Goal: Task Accomplishment & Management: Complete application form

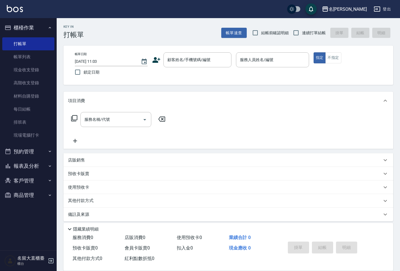
scroll to position [4, 0]
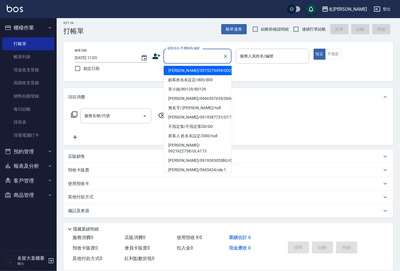
drag, startPoint x: 0, startPoint y: 0, endPoint x: 199, endPoint y: 57, distance: 207.2
click at [199, 57] on input "顧客姓名/手機號碼/編號" at bounding box center [193, 56] width 54 height 10
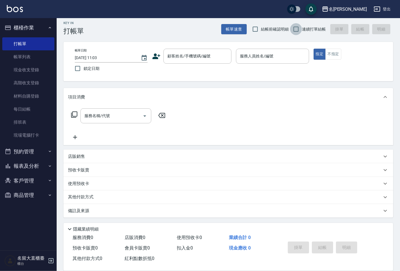
click at [291, 28] on input "連續打單結帳" at bounding box center [296, 29] width 12 height 12
checkbox input "true"
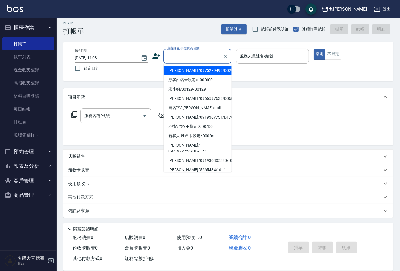
click at [170, 57] on input "顧客姓名/手機號碼/編號" at bounding box center [193, 56] width 54 height 10
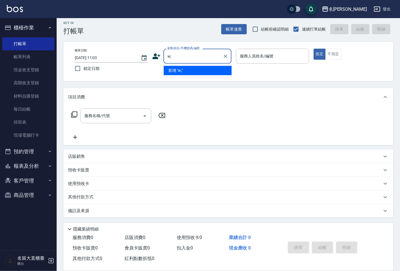
type input "w"
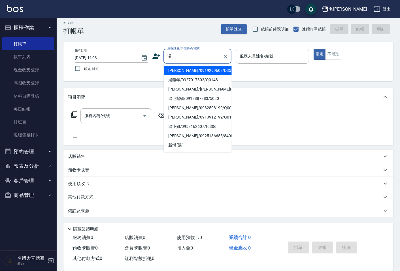
type input "[PERSON_NAME]/0919299603/D351"
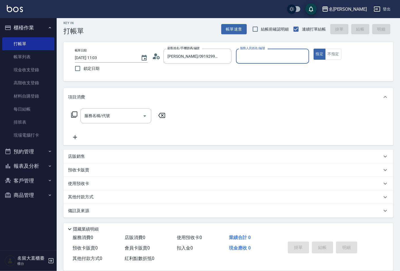
type input "[PERSON_NAME]3"
click at [313, 49] on button "指定" at bounding box center [319, 54] width 12 height 11
type button "true"
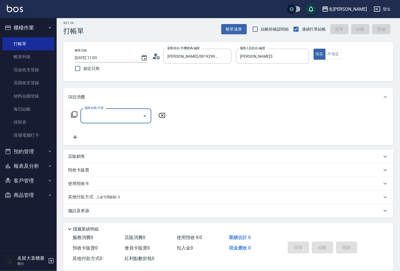
type input "5"
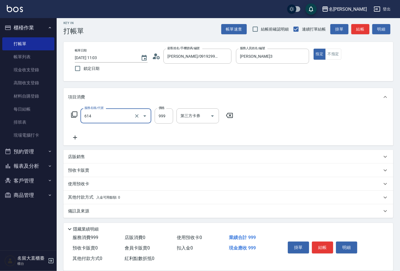
type input "去脂泥膠(614)"
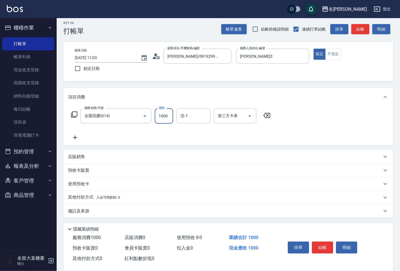
type input "1000"
type input "詩雅-20"
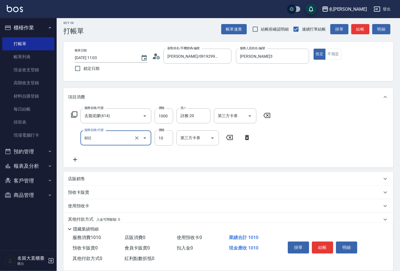
type input "潤絲(802)"
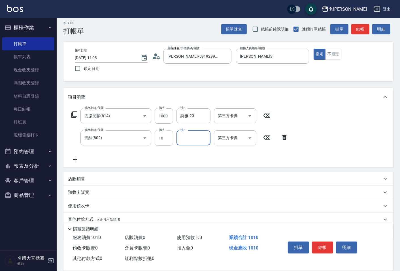
click at [157, 140] on input "10" at bounding box center [164, 138] width 18 height 15
type input "20"
type input "詩雅-20"
click at [321, 245] on button "結帳" at bounding box center [322, 248] width 21 height 12
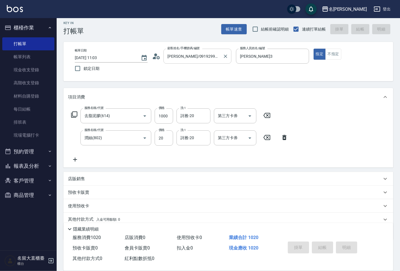
type input "[DATE] 12:48"
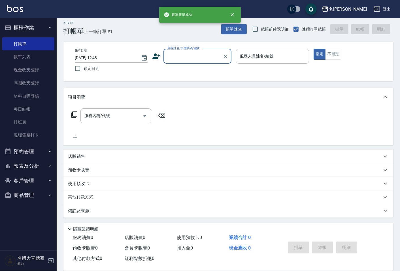
click at [194, 56] on input "顧客姓名/手機號碼/編號" at bounding box center [193, 56] width 54 height 10
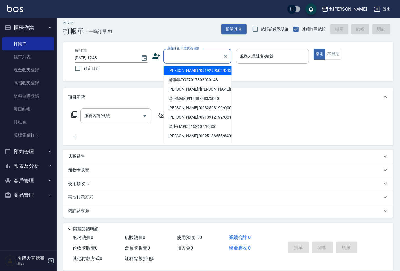
click at [207, 71] on li "[PERSON_NAME]/0919299603/D351" at bounding box center [198, 70] width 68 height 9
type input "[PERSON_NAME]/0919299603/D351"
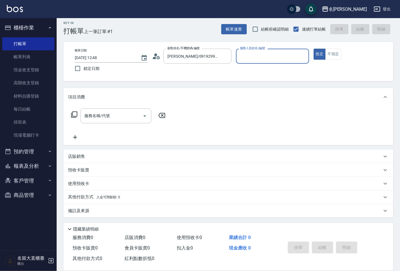
type input "[PERSON_NAME]3"
click at [313, 49] on button "指定" at bounding box center [319, 54] width 12 height 11
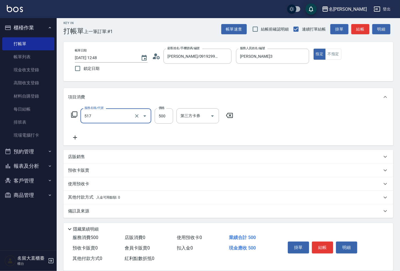
type input "舒醒頭皮(517)"
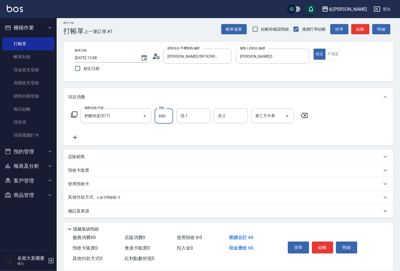
type input "600"
type input "詩雅-20"
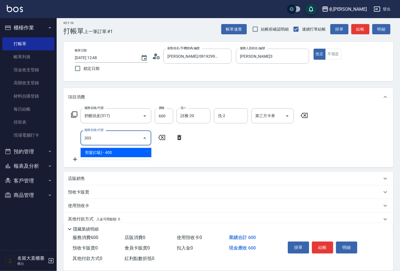
type input "剪髮(C級)(303)"
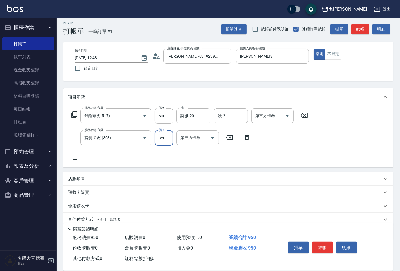
type input "350"
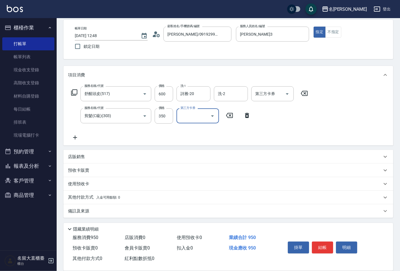
scroll to position [26, 0]
click at [79, 210] on p "備註及來源" at bounding box center [78, 211] width 21 height 6
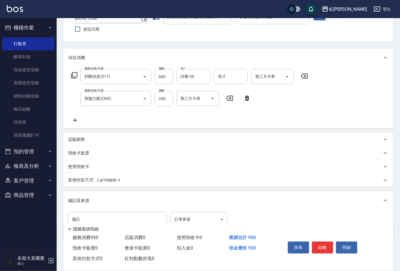
scroll to position [62, 0]
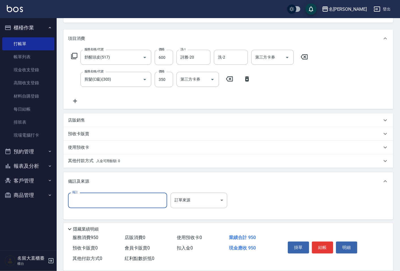
click at [80, 205] on input "備註" at bounding box center [117, 200] width 99 height 15
type input "x"
type input "老公"
click at [323, 242] on button "結帳" at bounding box center [322, 248] width 21 height 12
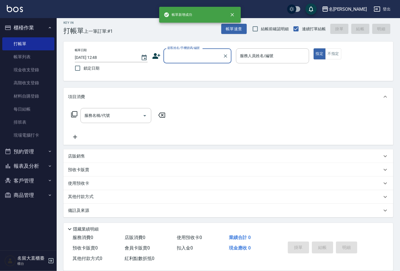
scroll to position [4, 0]
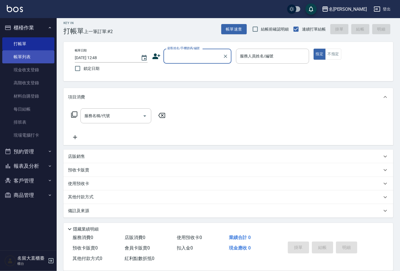
click at [33, 59] on link "帳單列表" at bounding box center [28, 56] width 52 height 13
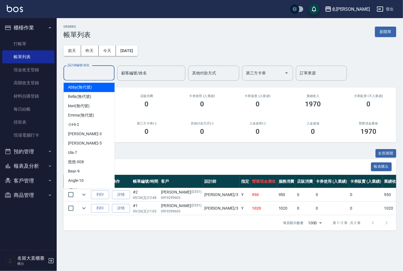
click at [87, 69] on input "設計師編號/姓名" at bounding box center [89, 73] width 46 height 10
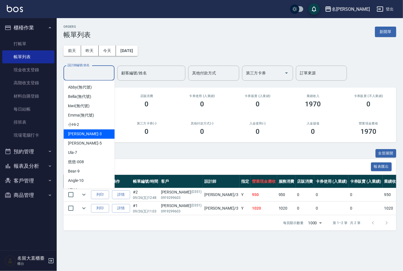
click at [82, 132] on span "[PERSON_NAME]3" at bounding box center [84, 134] width 33 height 6
type input "[PERSON_NAME]3"
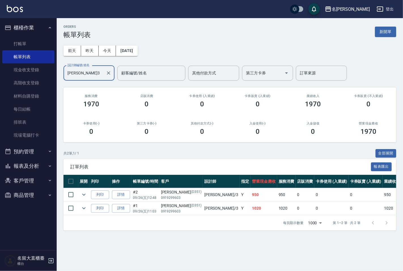
click at [18, 166] on button "報表及分析" at bounding box center [28, 166] width 52 height 15
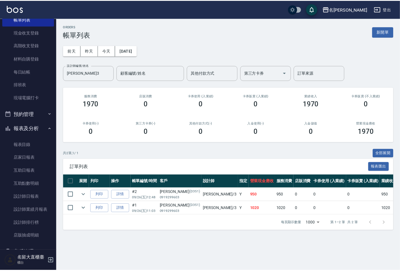
scroll to position [67, 0]
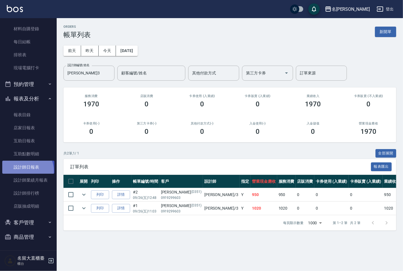
click at [25, 171] on link "設計師日報表" at bounding box center [28, 167] width 52 height 13
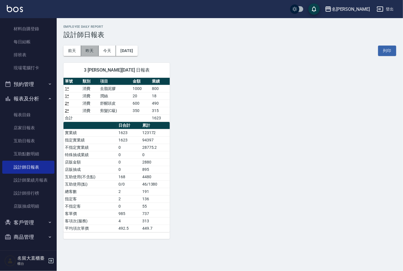
click at [88, 53] on button "昨天" at bounding box center [90, 51] width 18 height 10
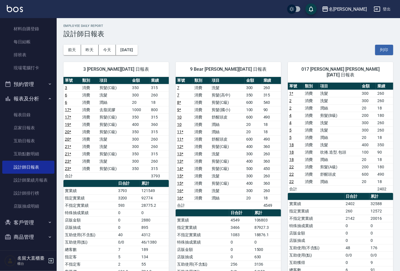
scroll to position [64, 0]
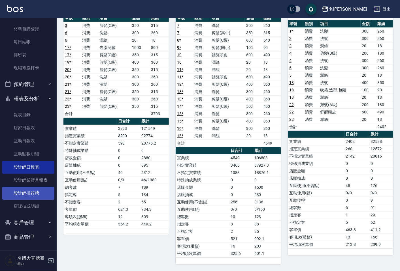
click at [18, 189] on link "設計師排行榜" at bounding box center [28, 193] width 52 height 13
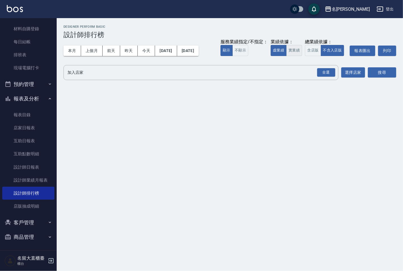
click at [299, 50] on button "實業績" at bounding box center [294, 50] width 16 height 11
click at [301, 73] on input "加入店家" at bounding box center [196, 73] width 261 height 10
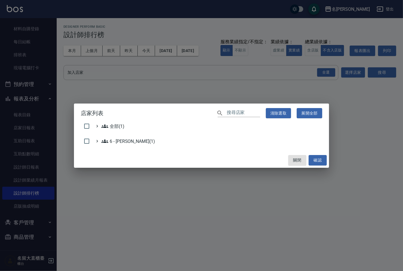
click at [318, 75] on div "店家列表 ​ 清除選取 展開全部 全部(1) 6 - [PERSON_NAME](1) 關閉 確認" at bounding box center [201, 135] width 403 height 271
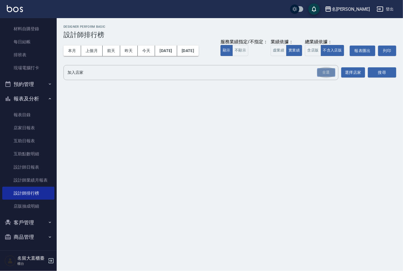
click at [321, 73] on div "全選" at bounding box center [326, 72] width 18 height 9
click at [381, 72] on button "搜尋" at bounding box center [381, 73] width 28 height 10
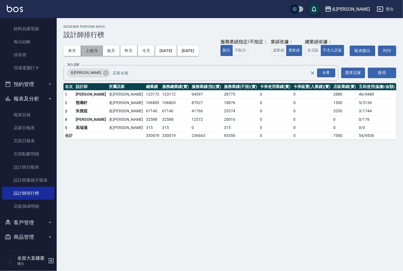
click at [100, 50] on button "上個月" at bounding box center [92, 51] width 22 height 10
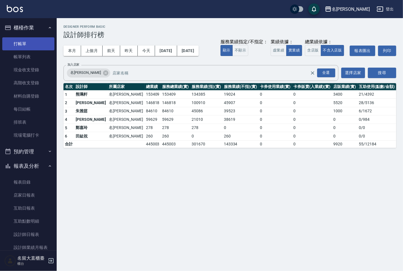
click at [25, 39] on link "打帳單" at bounding box center [28, 43] width 52 height 13
